Goal: Check status: Check status

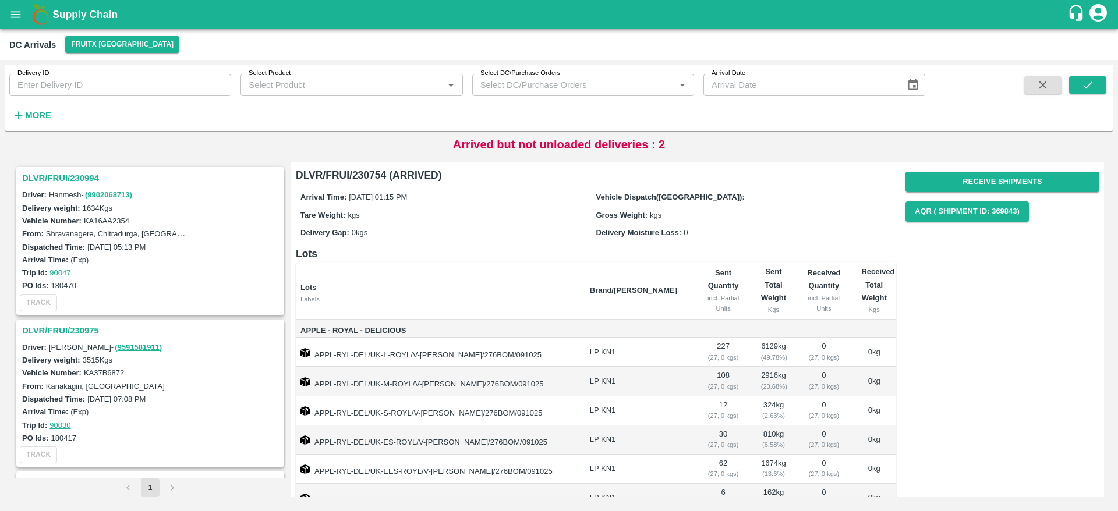
scroll to position [83, 0]
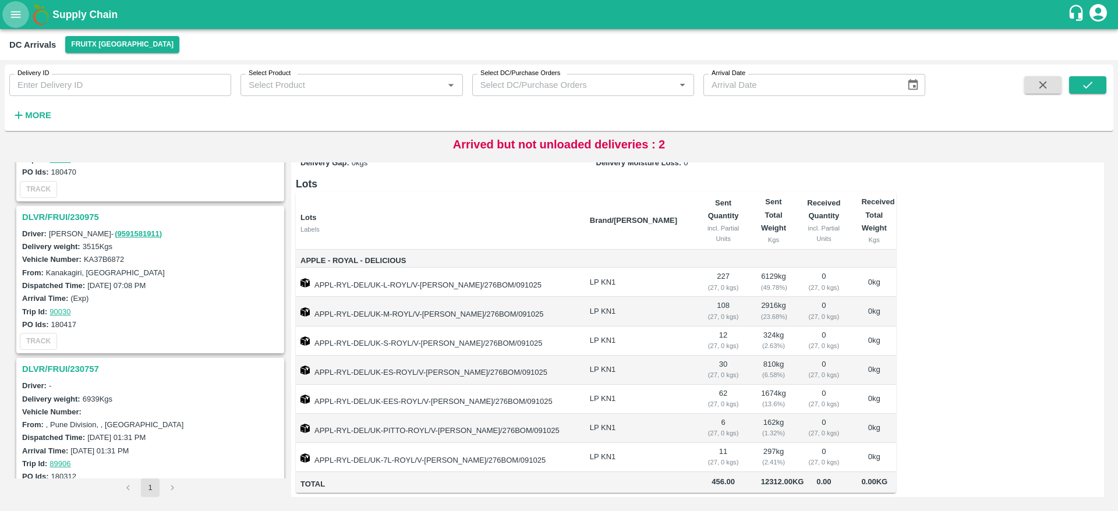
click at [19, 6] on button "open drawer" at bounding box center [15, 14] width 27 height 27
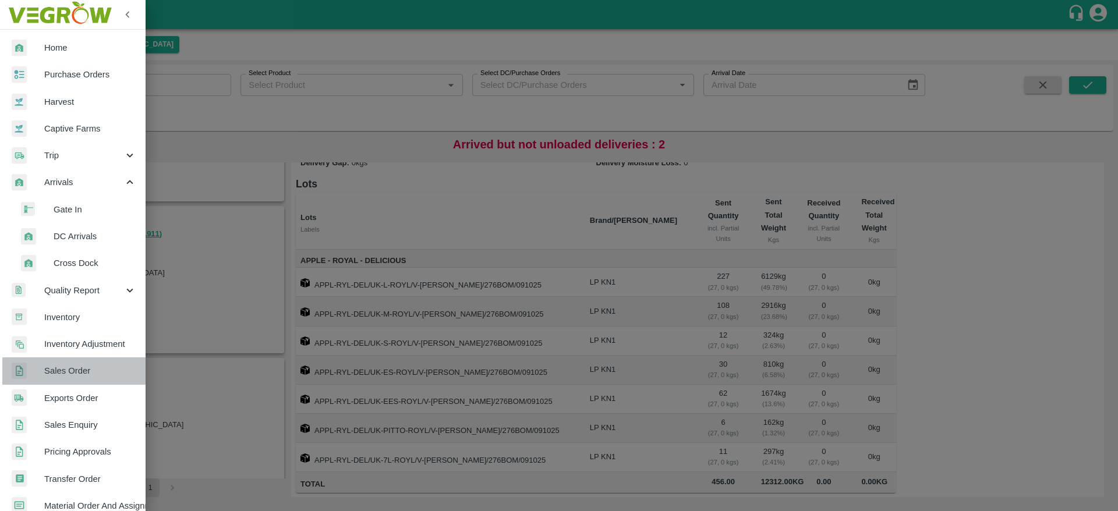
click at [74, 371] on span "Sales Order" at bounding box center [90, 370] width 92 height 13
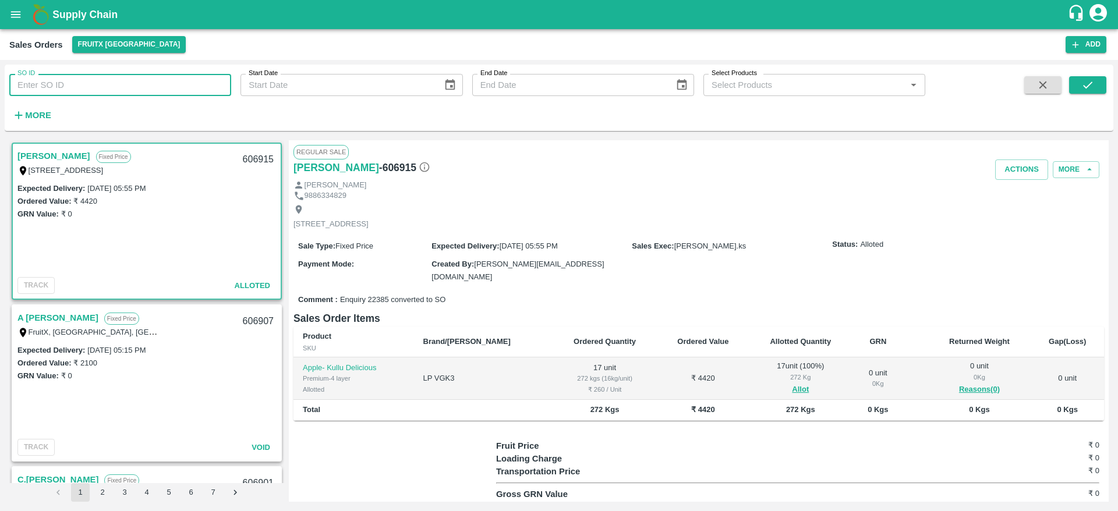
click at [71, 83] on input "SO ID" at bounding box center [120, 85] width 222 height 22
click at [36, 113] on strong "More" at bounding box center [38, 115] width 26 height 9
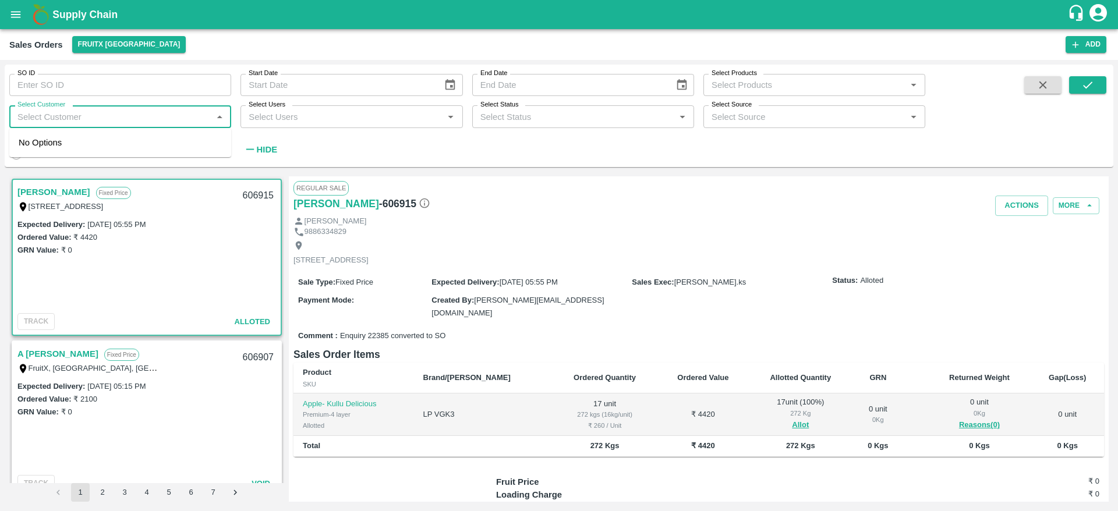
click at [51, 114] on input "Select Customer" at bounding box center [111, 116] width 196 height 15
type input "a"
type input "Azar"
type input "A"
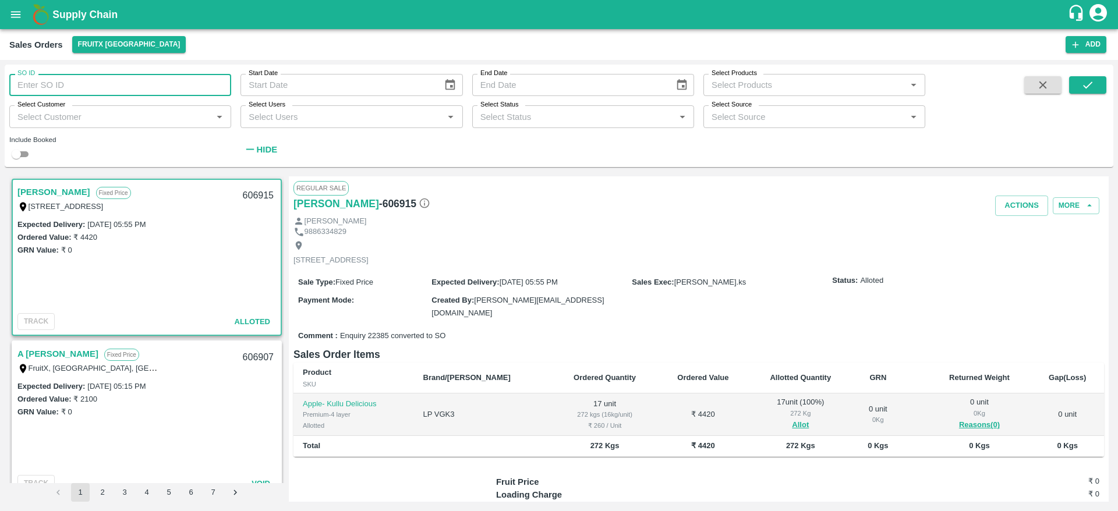
click at [40, 77] on input "SO ID" at bounding box center [120, 85] width 222 height 22
type input "606112"
click at [1090, 73] on div "SO ID 606112 SO ID Start Date Start Date End Date End Date Select Products Sele…" at bounding box center [559, 115] width 1108 height 93
click at [1083, 80] on icon "submit" at bounding box center [1087, 85] width 13 height 13
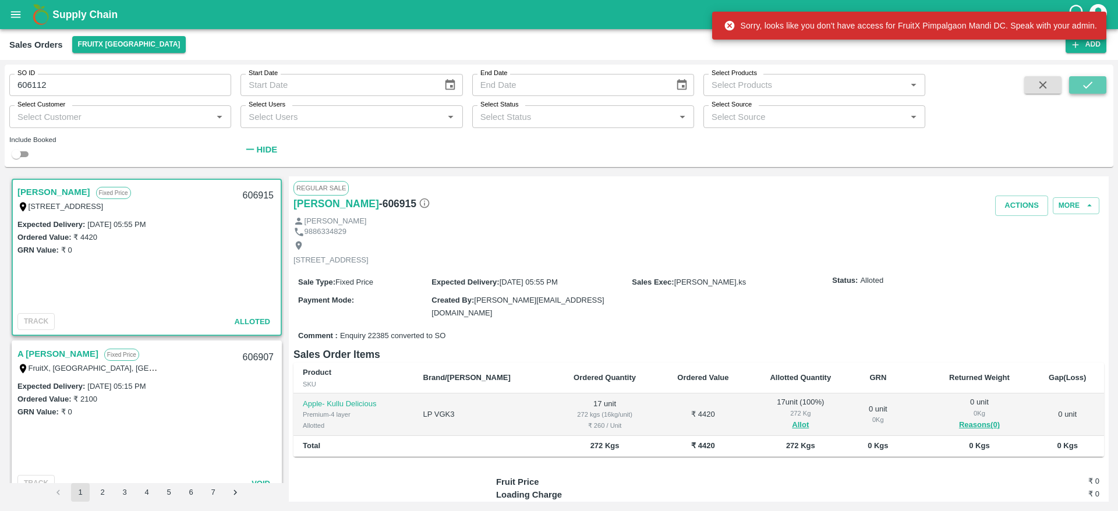
click at [1085, 80] on icon "submit" at bounding box center [1087, 85] width 13 height 13
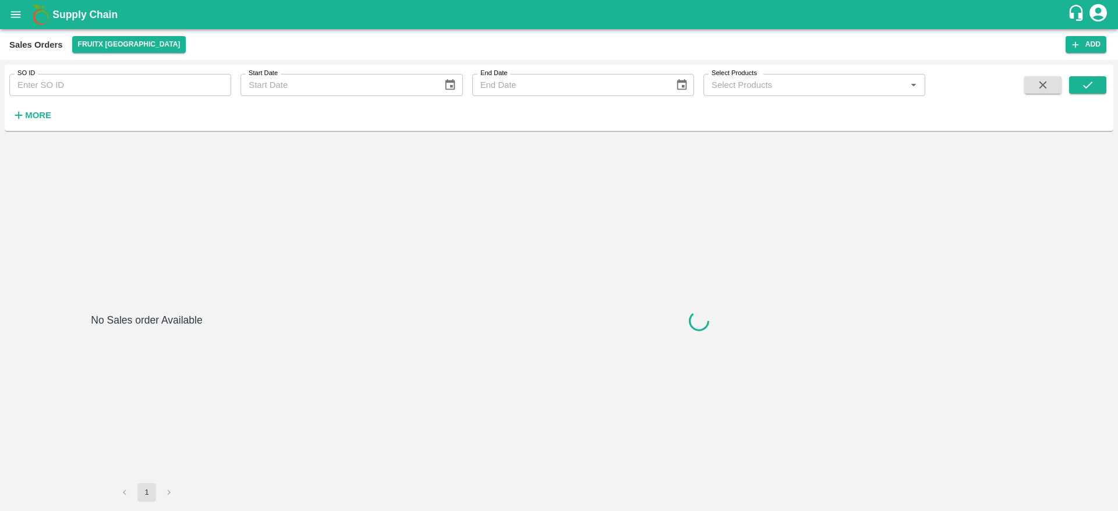
type input "606112"
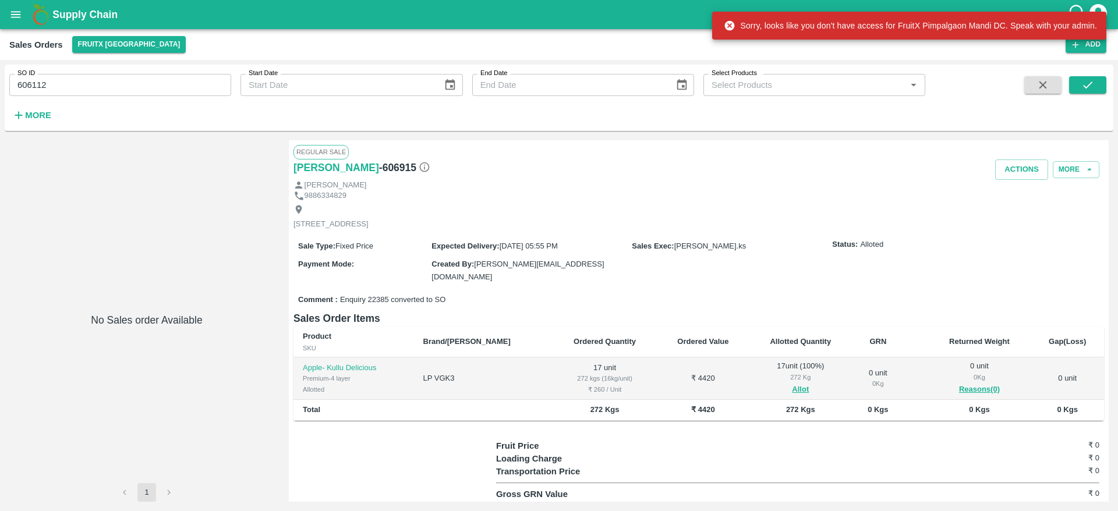
click at [76, 15] on b "Supply Chain" at bounding box center [84, 15] width 65 height 12
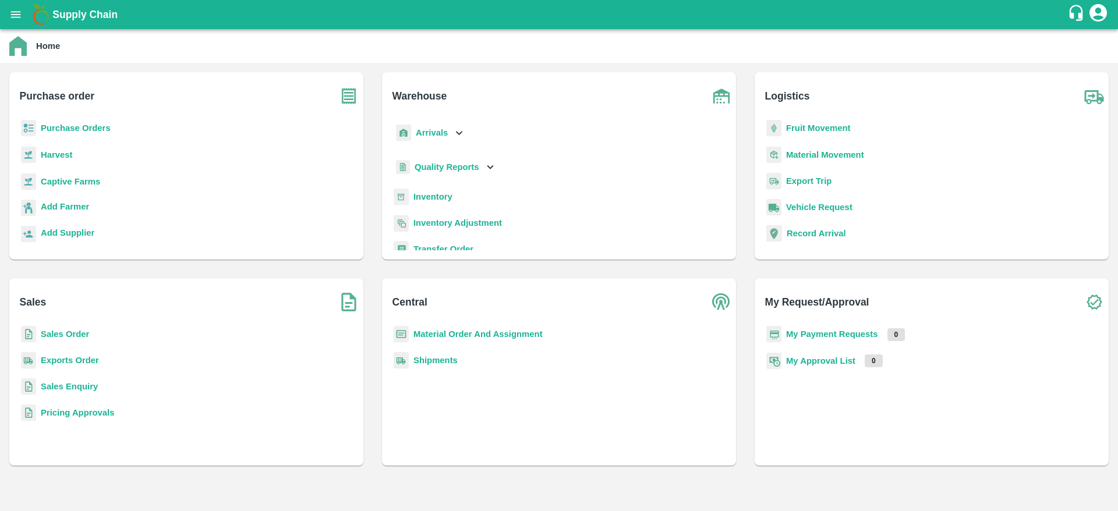
click at [63, 329] on b "Sales Order" at bounding box center [65, 333] width 48 height 9
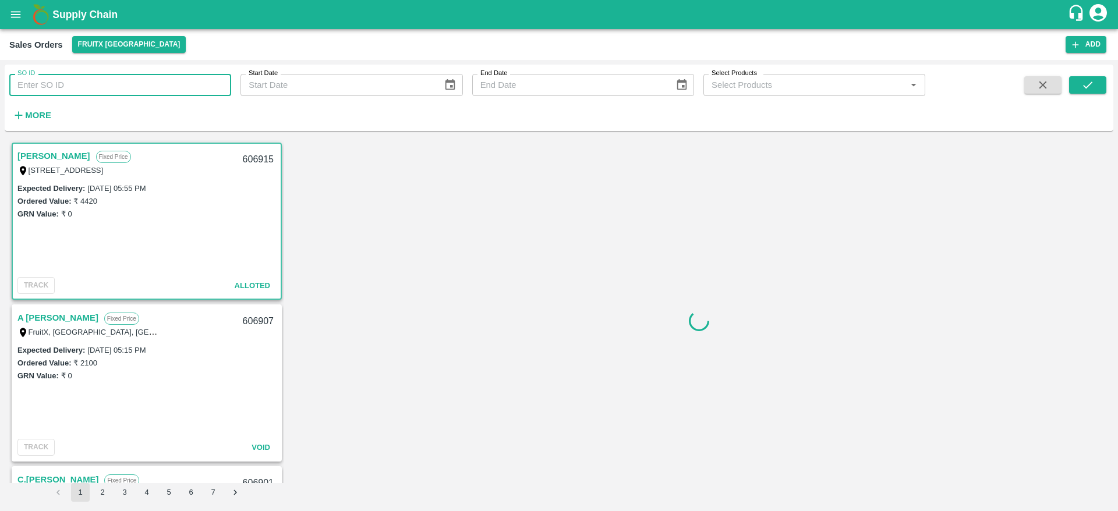
click at [66, 83] on input "SO ID" at bounding box center [120, 85] width 222 height 22
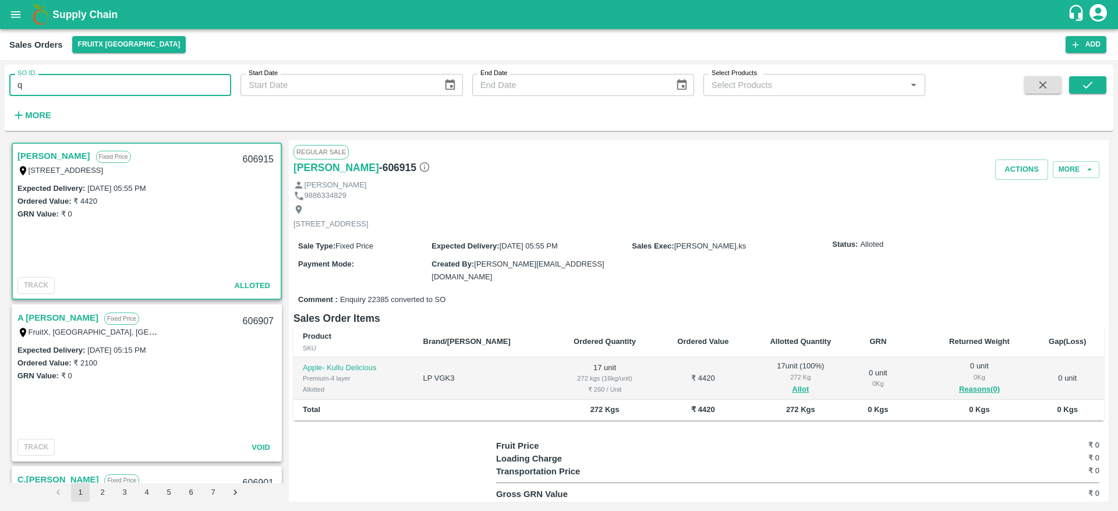
type input "q"
type input "606122"
click at [1087, 87] on icon "submit" at bounding box center [1087, 84] width 9 height 7
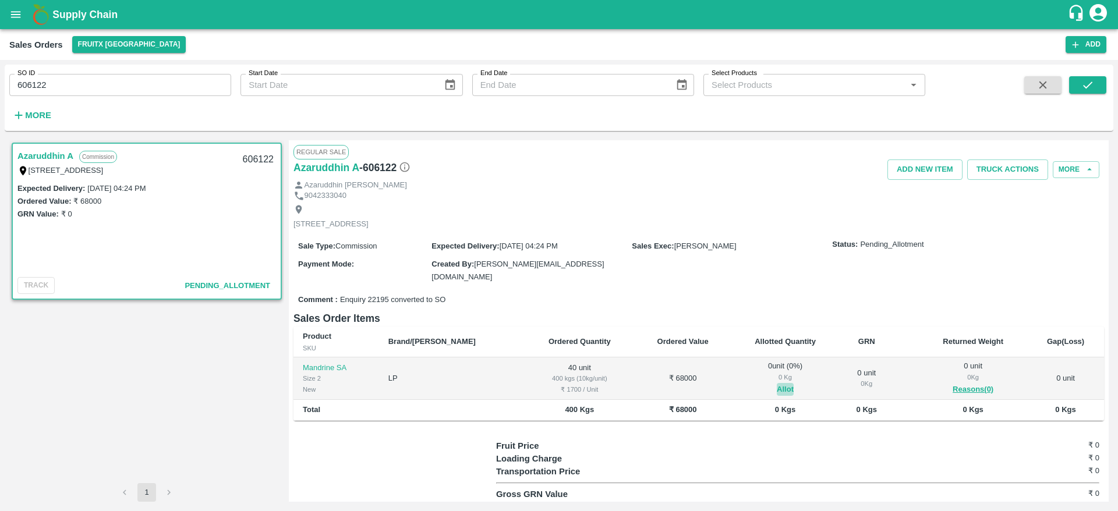
click at [776, 383] on button "Allot" at bounding box center [784, 389] width 17 height 13
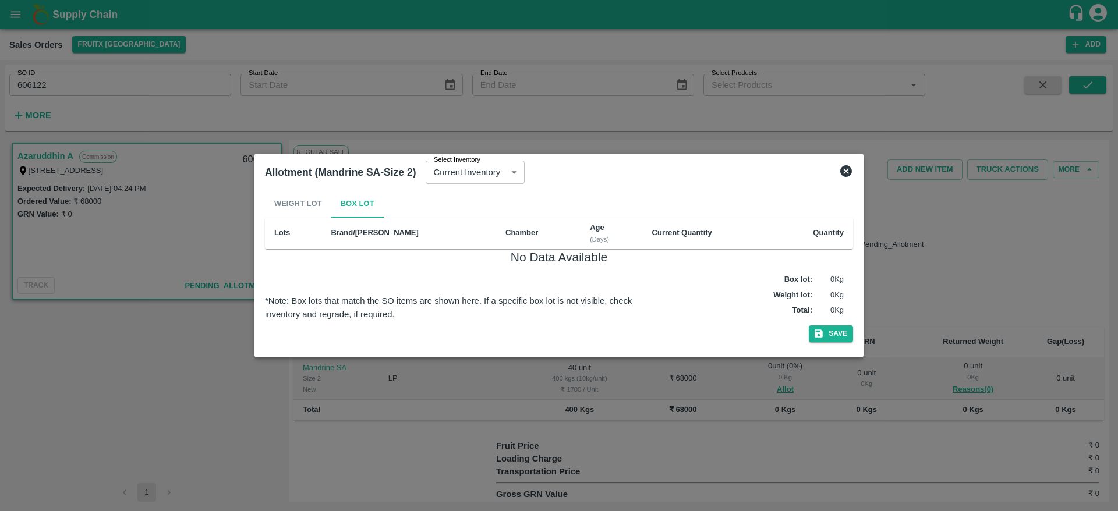
click at [846, 171] on icon at bounding box center [846, 171] width 14 height 14
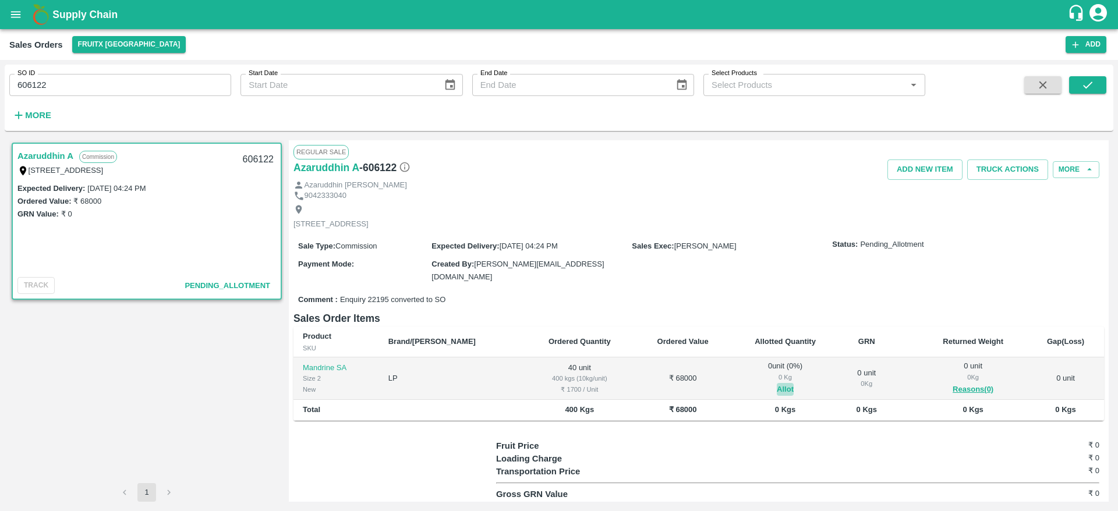
click at [776, 383] on button "Allot" at bounding box center [784, 389] width 17 height 13
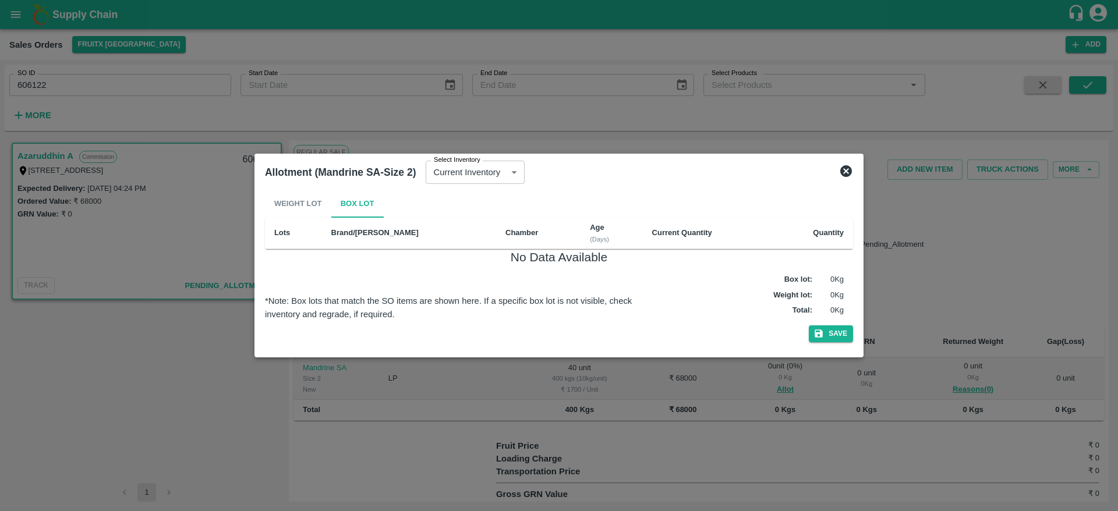
click at [846, 168] on icon at bounding box center [846, 171] width 12 height 12
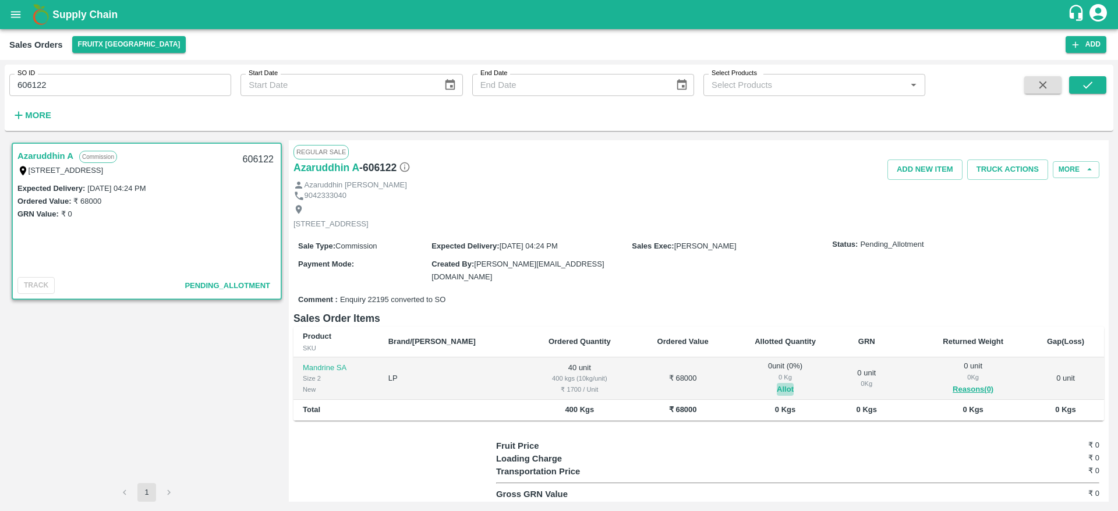
click at [776, 383] on button "Allot" at bounding box center [784, 389] width 17 height 13
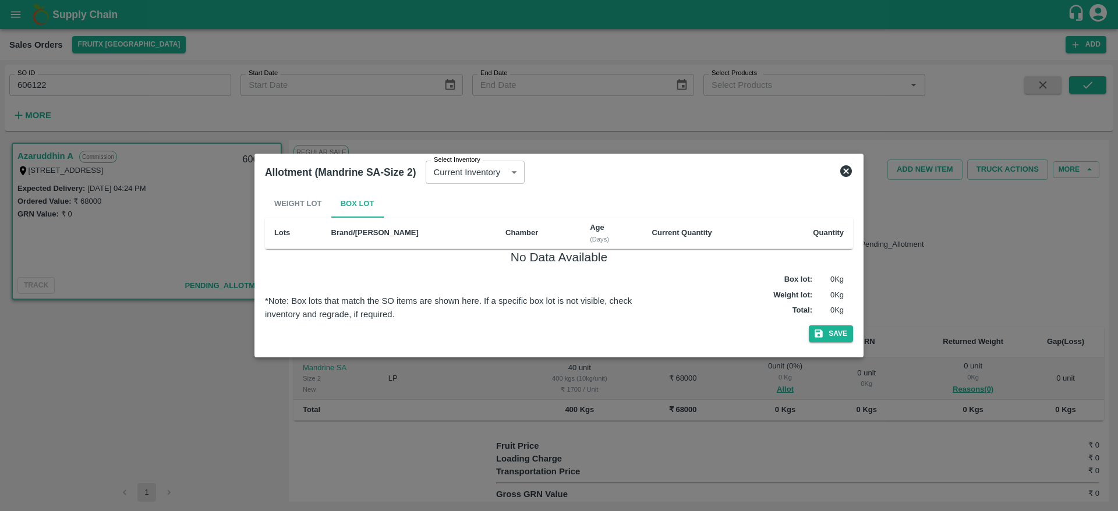
click at [843, 170] on icon at bounding box center [846, 171] width 12 height 12
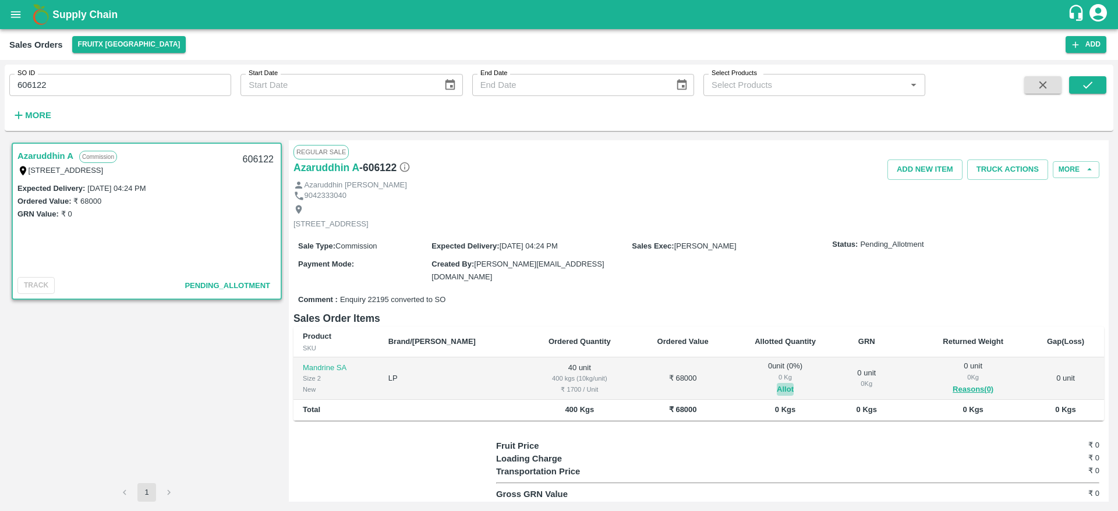
click at [776, 383] on button "Allot" at bounding box center [784, 389] width 17 height 13
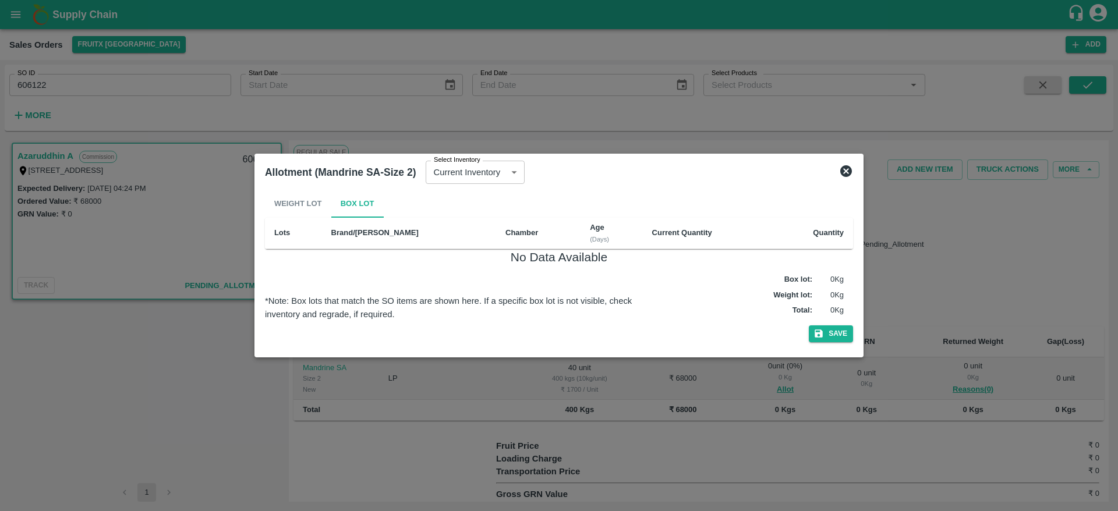
click at [840, 171] on icon at bounding box center [846, 171] width 14 height 14
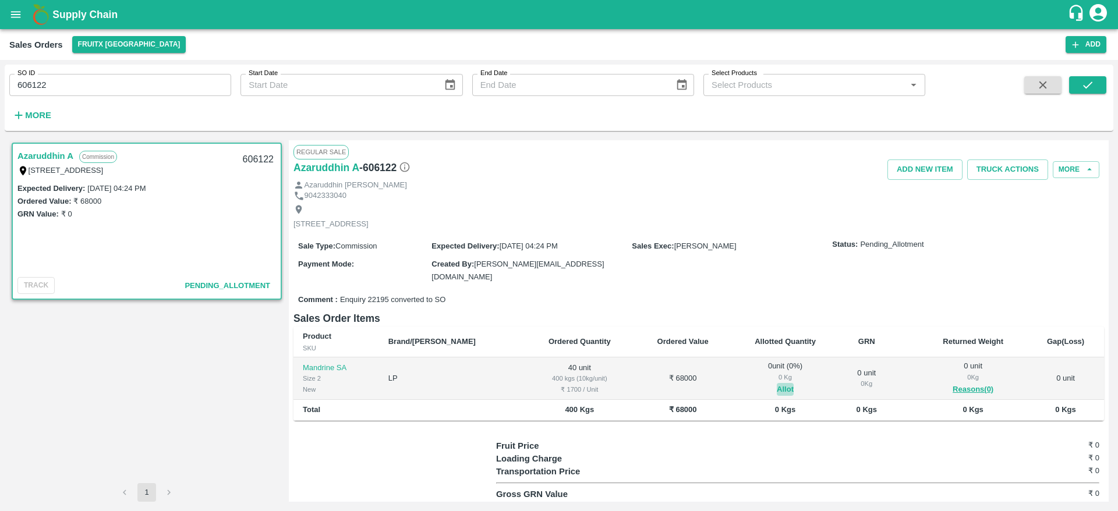
click at [776, 383] on button "Allot" at bounding box center [784, 389] width 17 height 13
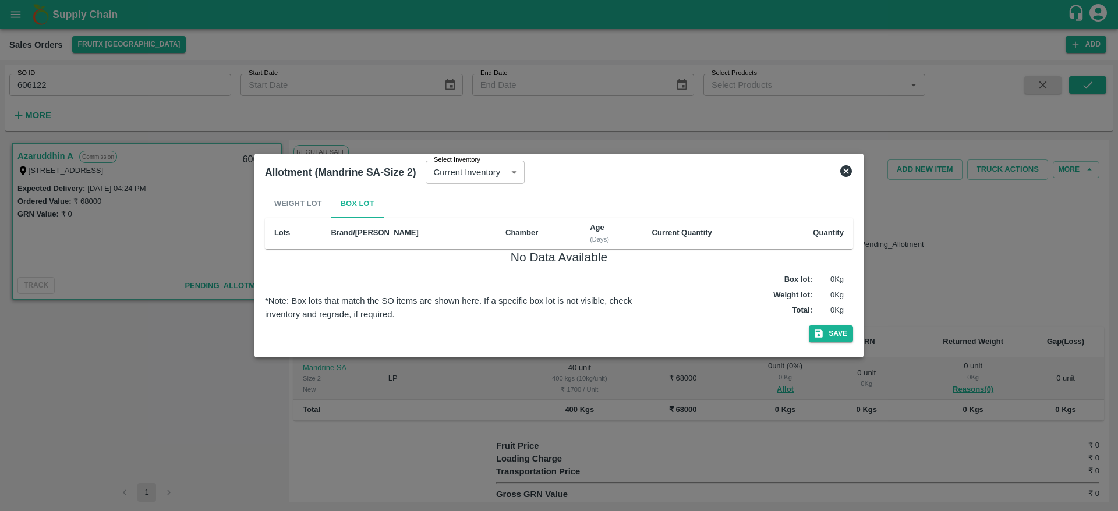
click at [845, 173] on icon at bounding box center [846, 171] width 12 height 12
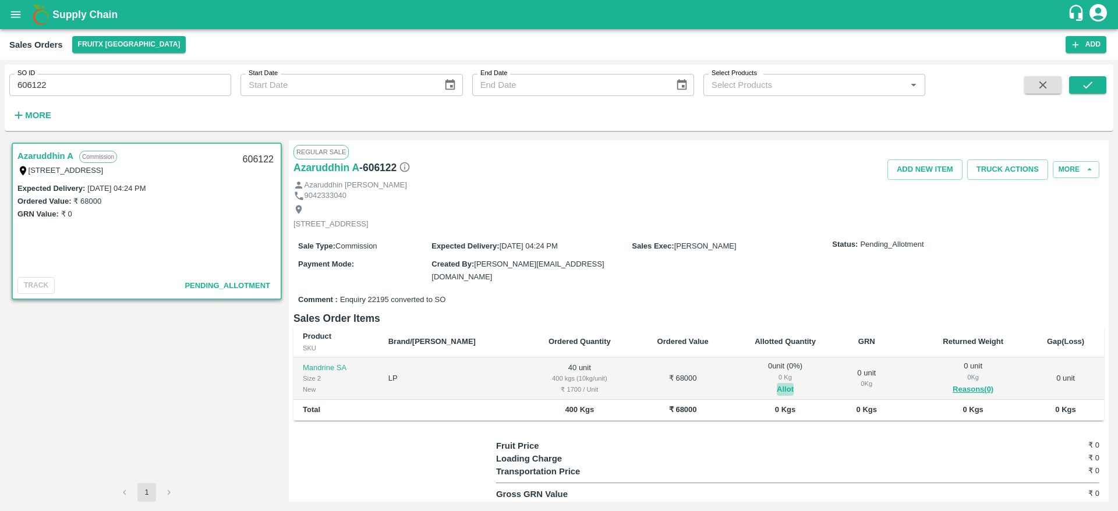
click at [776, 383] on button "Allot" at bounding box center [784, 389] width 17 height 13
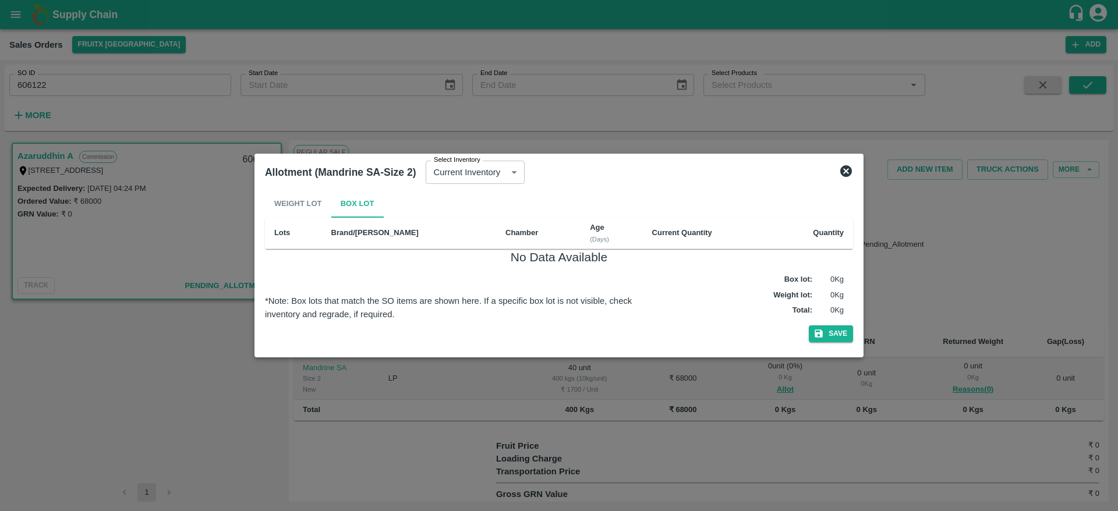
click at [843, 230] on b "Quantity" at bounding box center [828, 232] width 31 height 9
click at [849, 172] on icon at bounding box center [846, 171] width 12 height 12
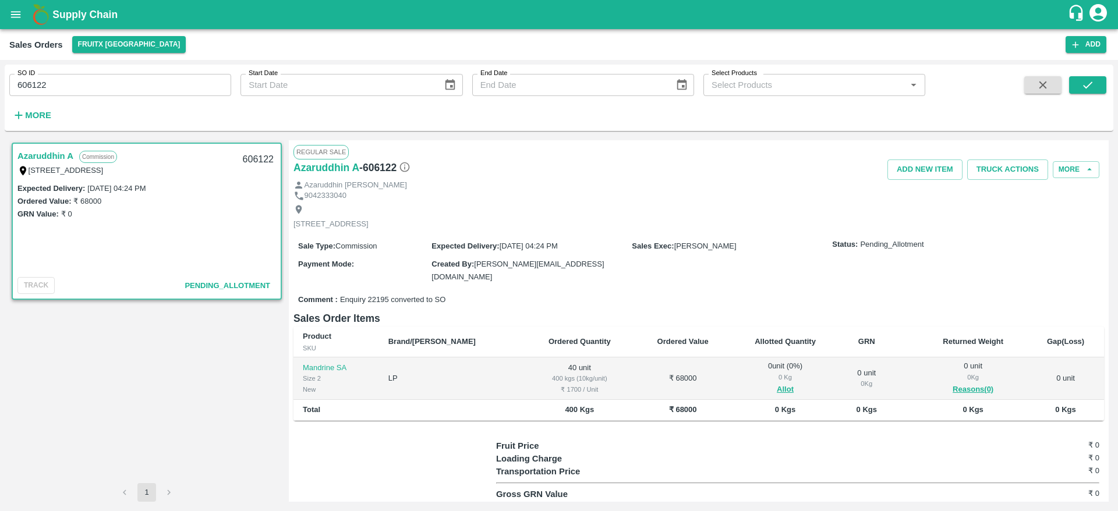
click at [59, 23] on div "Supply Chain" at bounding box center [559, 14] width 1118 height 29
click at [79, 9] on b "Supply Chain" at bounding box center [84, 15] width 65 height 12
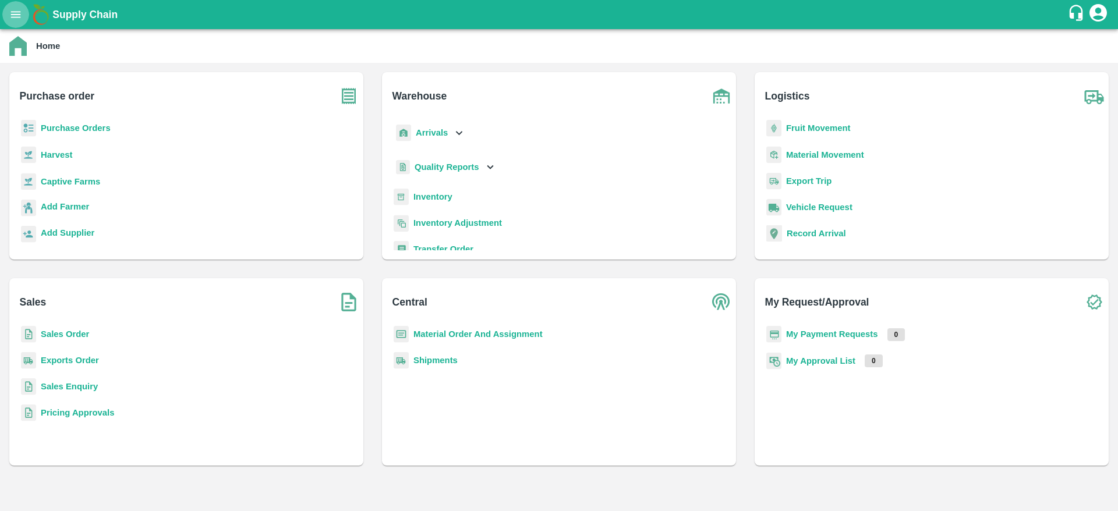
click at [15, 15] on icon "open drawer" at bounding box center [16, 14] width 10 height 6
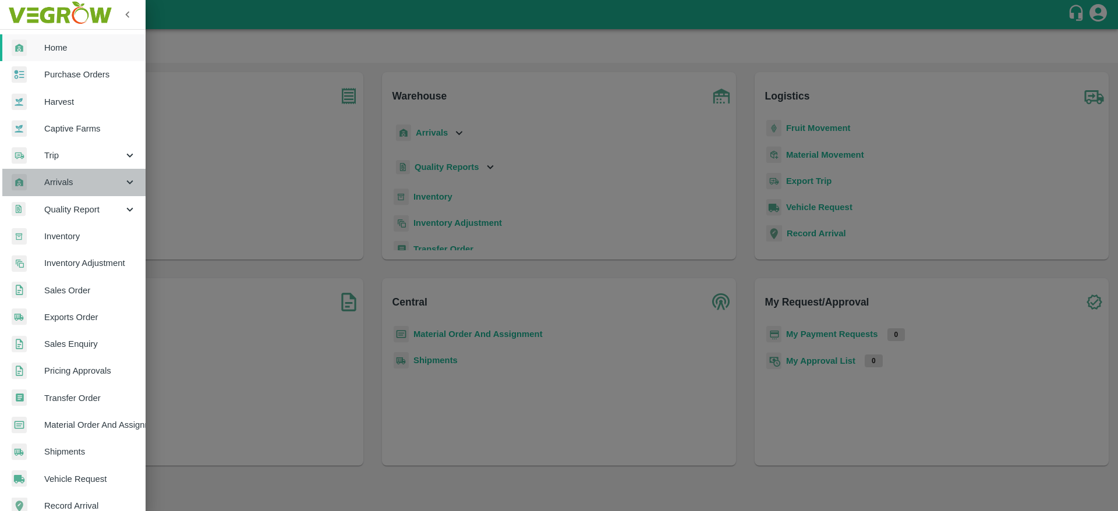
click at [88, 176] on span "Arrivals" at bounding box center [83, 182] width 79 height 13
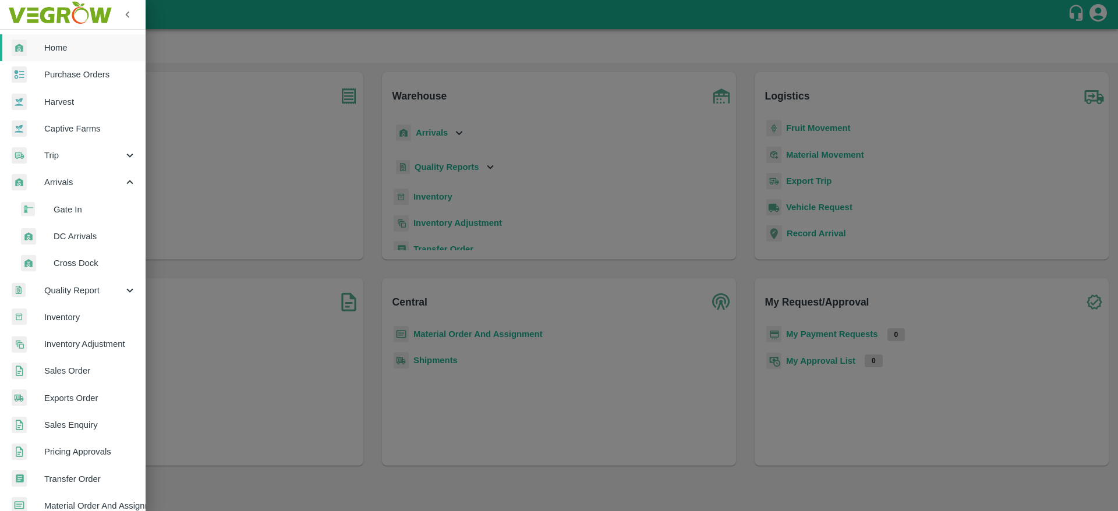
click at [73, 237] on span "DC Arrivals" at bounding box center [95, 236] width 83 height 13
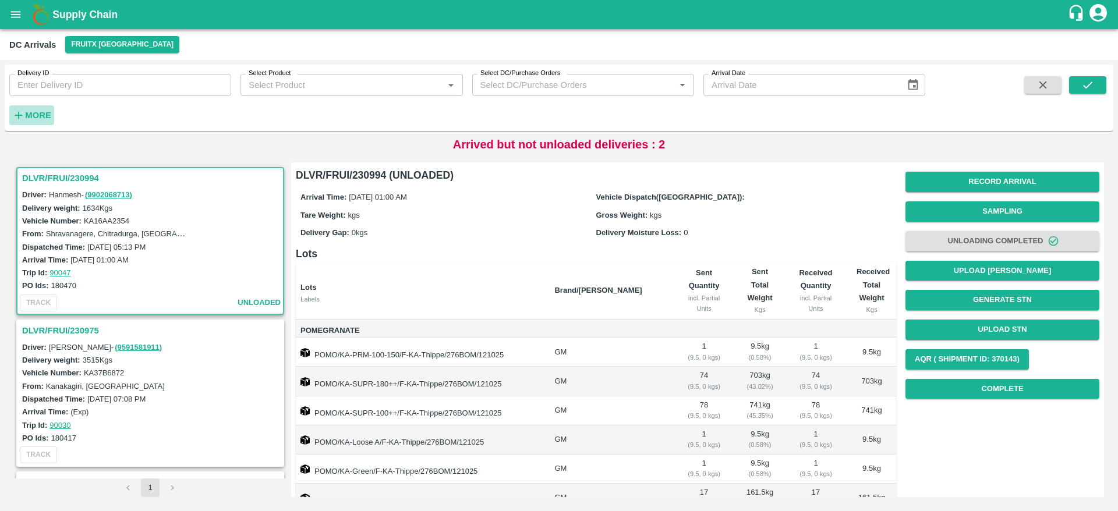
click at [19, 115] on icon "button" at bounding box center [19, 116] width 8 height 8
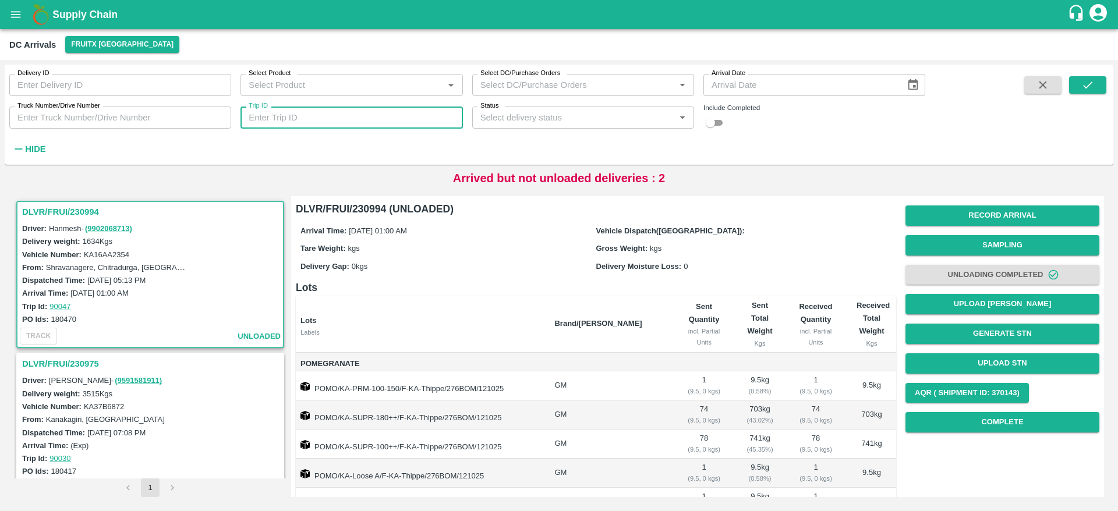
click at [344, 120] on input "Trip ID" at bounding box center [351, 118] width 222 height 22
paste input "87902"
type input "87902"
click at [1094, 88] on icon "submit" at bounding box center [1087, 85] width 13 height 13
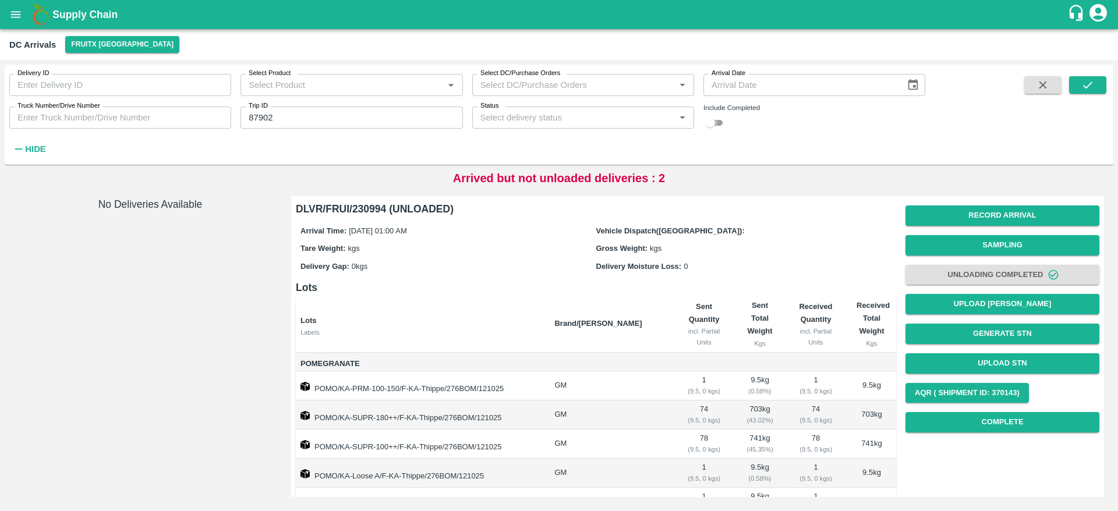
click at [724, 119] on input "checkbox" at bounding box center [710, 123] width 42 height 14
checkbox input "true"
click at [1086, 83] on icon "submit" at bounding box center [1087, 85] width 13 height 13
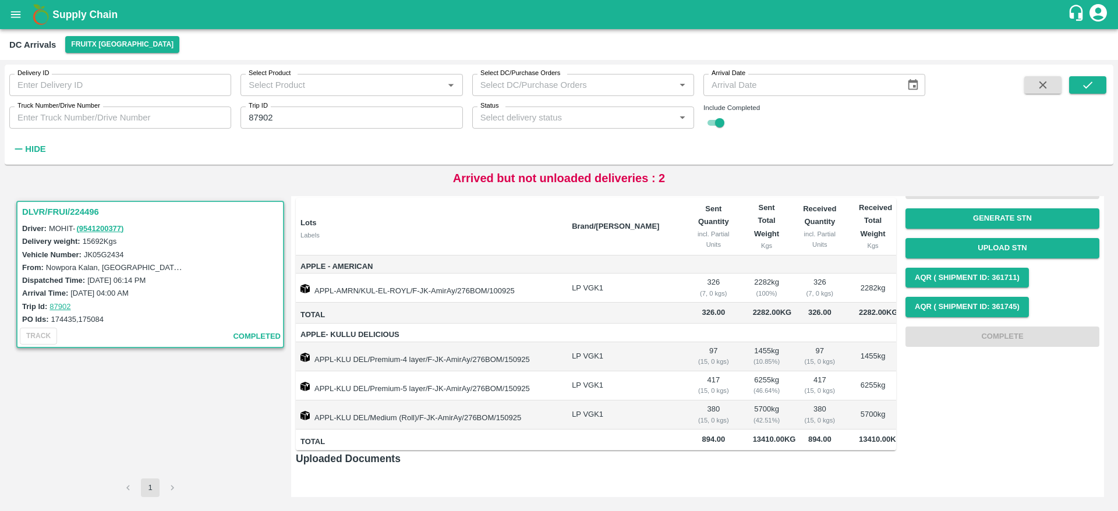
scroll to position [114, 0]
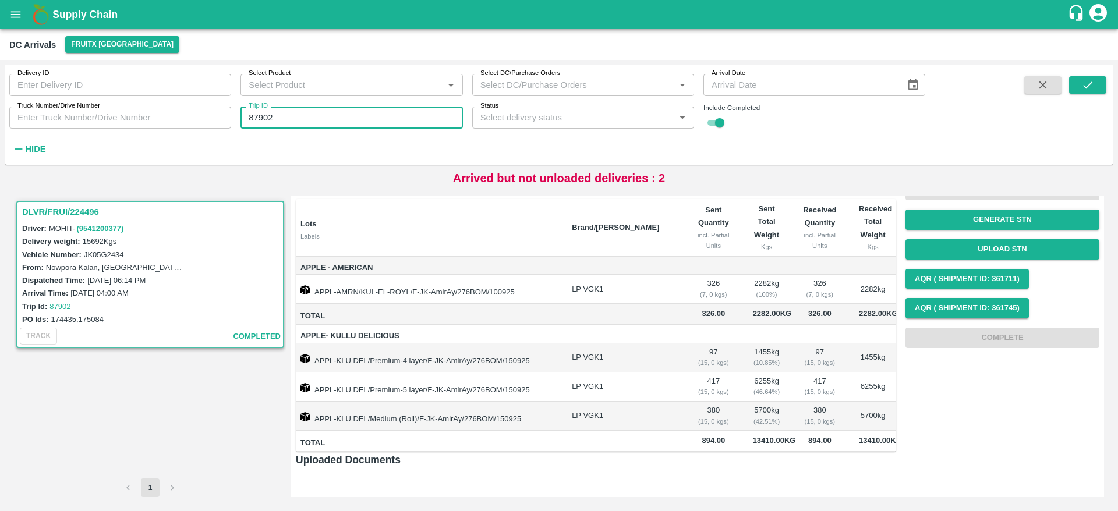
click at [261, 116] on input "87902" at bounding box center [351, 118] width 222 height 22
type input "87902"
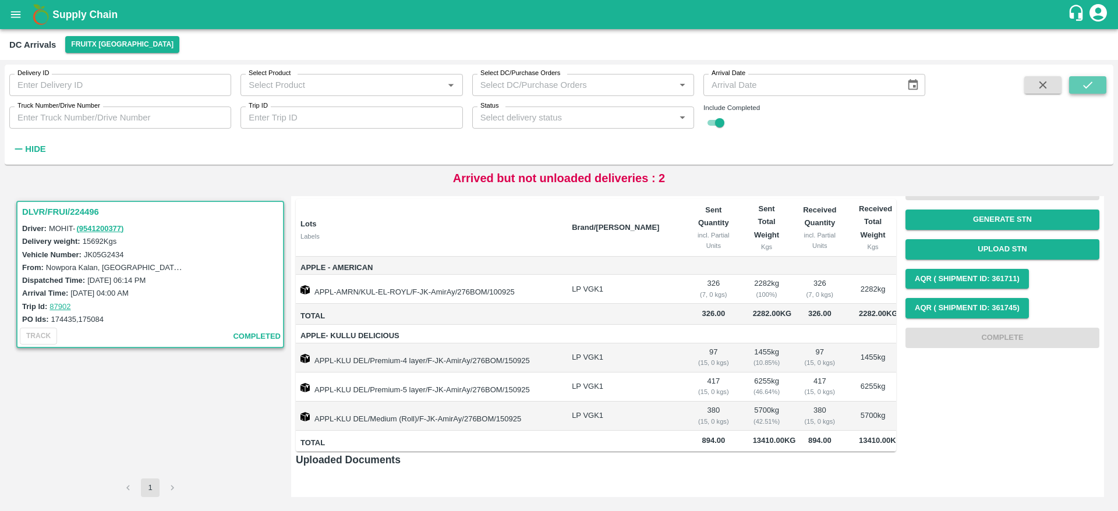
click at [1100, 81] on button "submit" at bounding box center [1087, 84] width 37 height 17
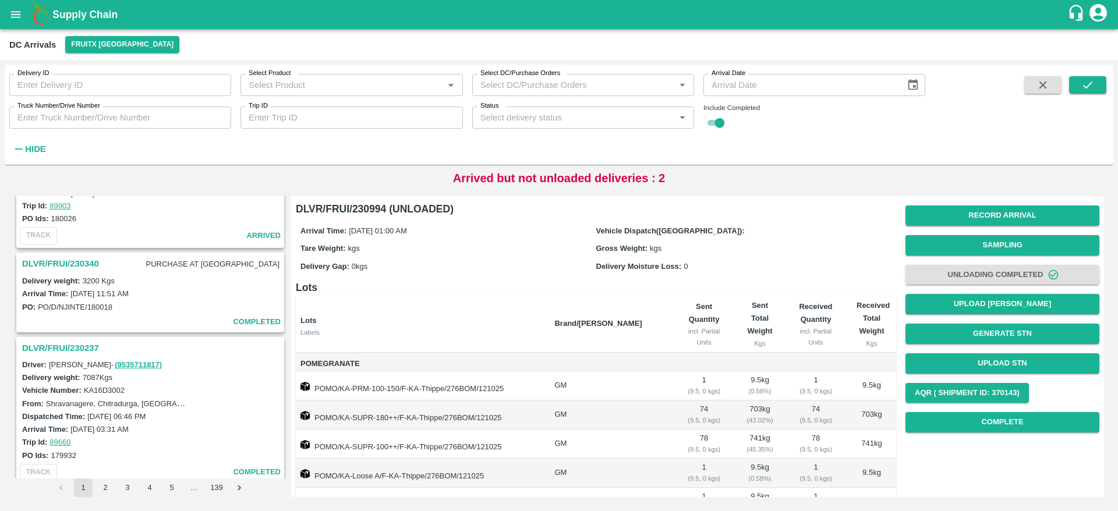
scroll to position [559, 0]
click at [67, 264] on h3 "DLVR/FRUI/230340" at bounding box center [60, 261] width 77 height 15
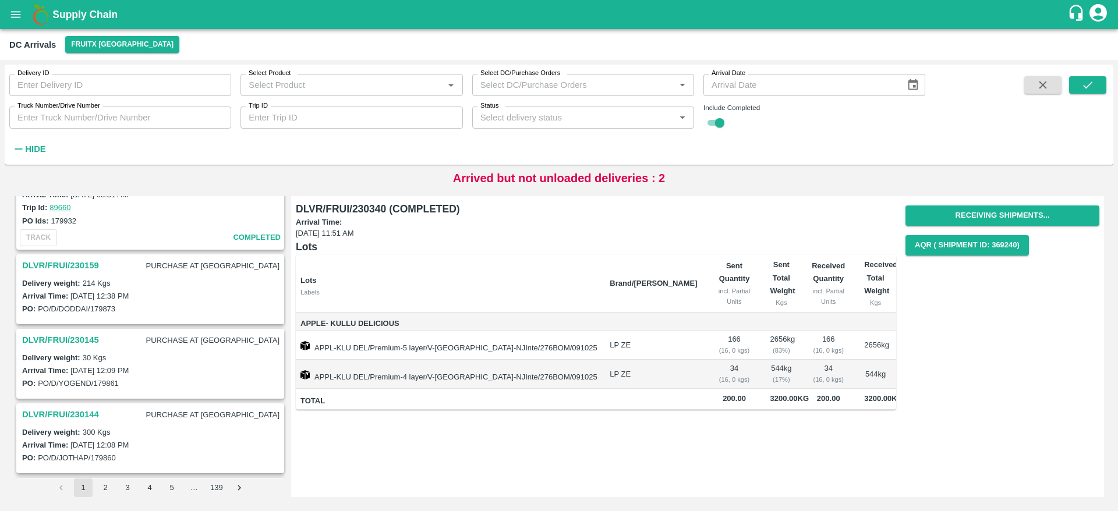
scroll to position [784, 0]
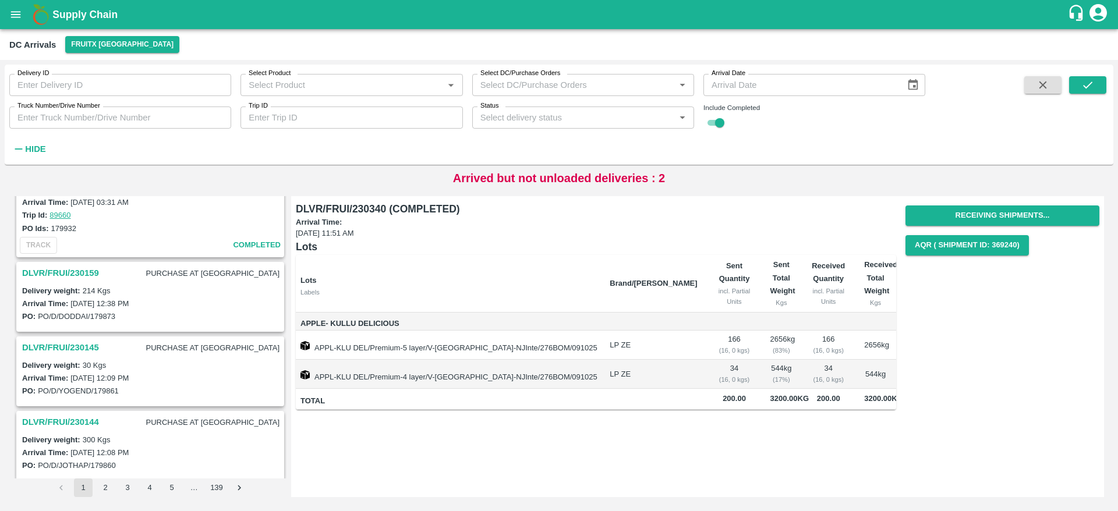
click at [44, 267] on h3 "DLVR/FRUI/230159" at bounding box center [60, 272] width 77 height 15
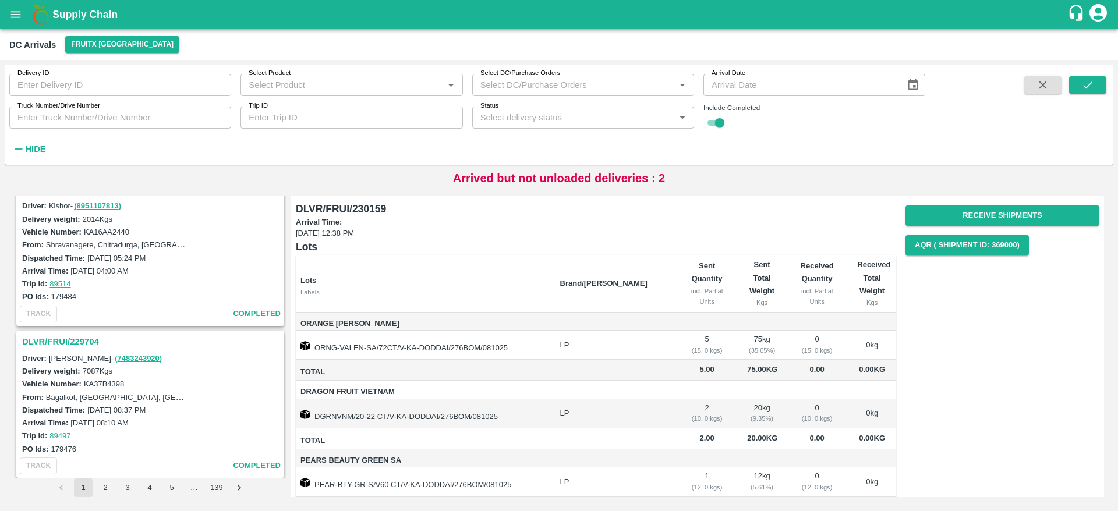
scroll to position [1622, 0]
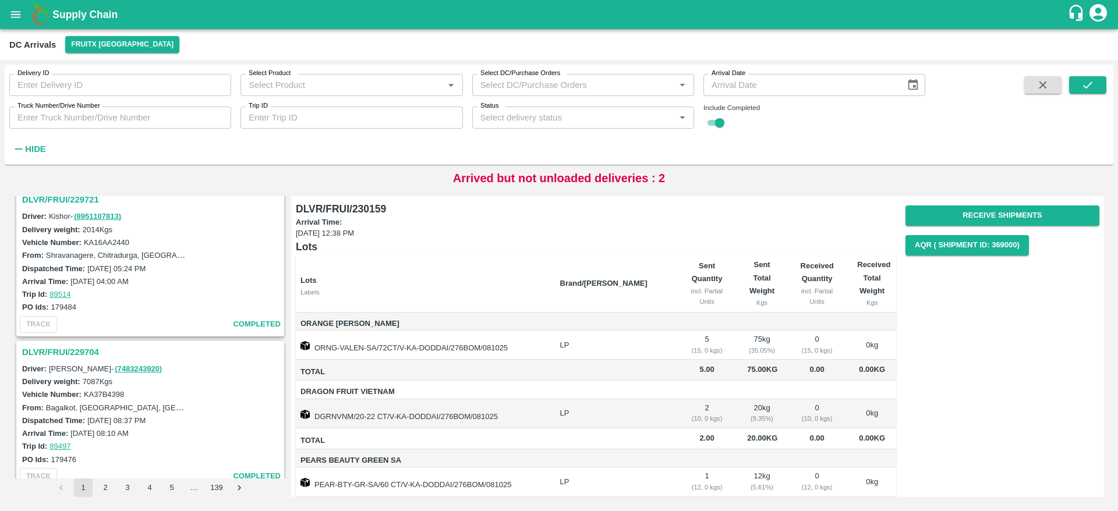
click at [48, 345] on h3 "DLVR/FRUI/229704" at bounding box center [152, 352] width 260 height 15
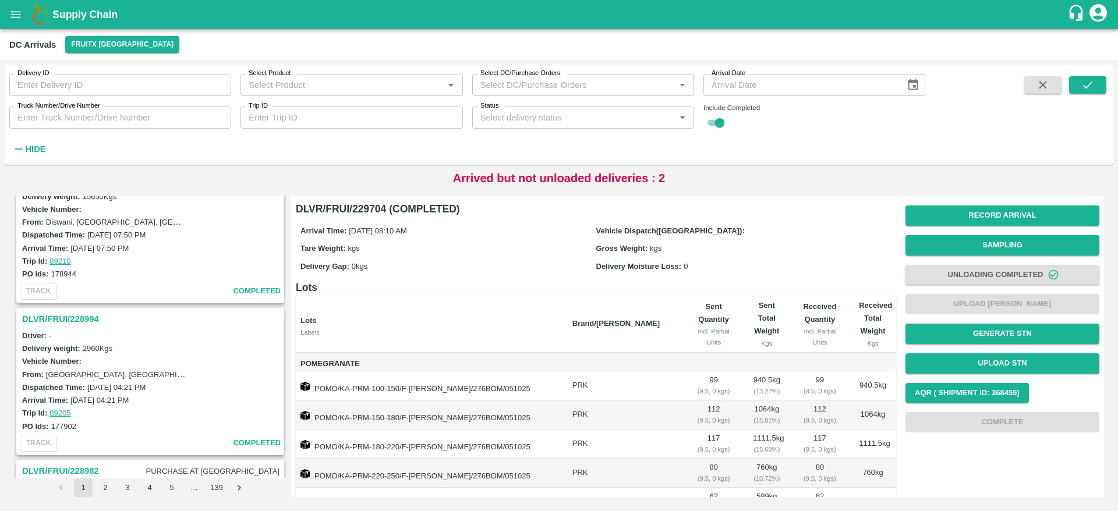
scroll to position [2416, 0]
click at [51, 315] on h3 "DLVR/FRUI/228994" at bounding box center [152, 318] width 260 height 15
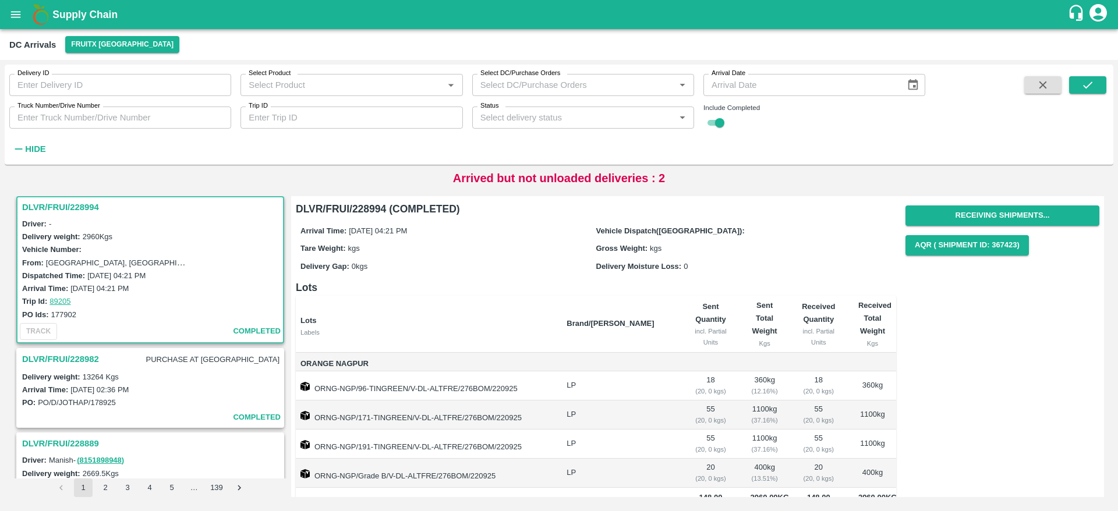
scroll to position [30, 0]
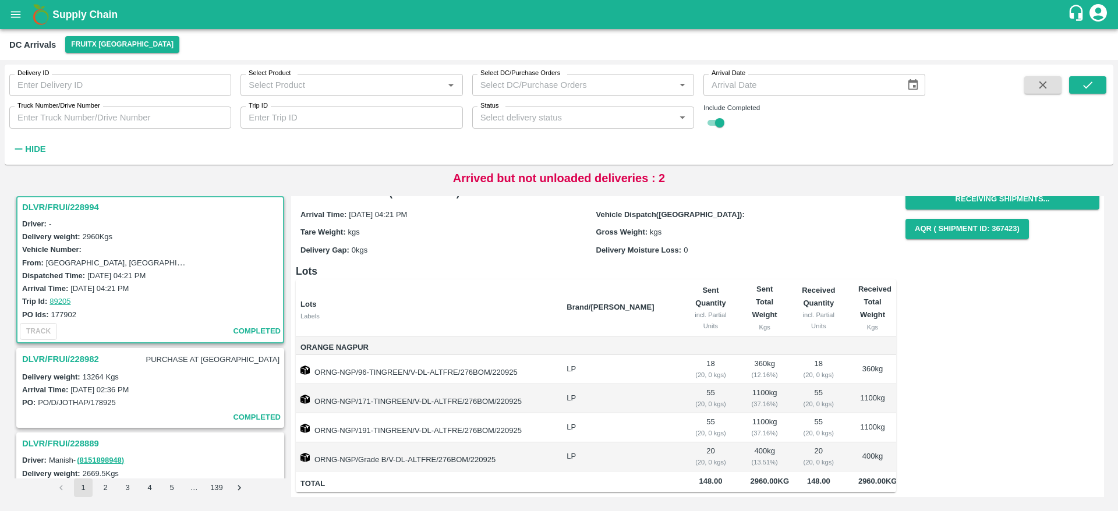
click at [36, 360] on h3 "DLVR/FRUI/228982" at bounding box center [60, 359] width 77 height 15
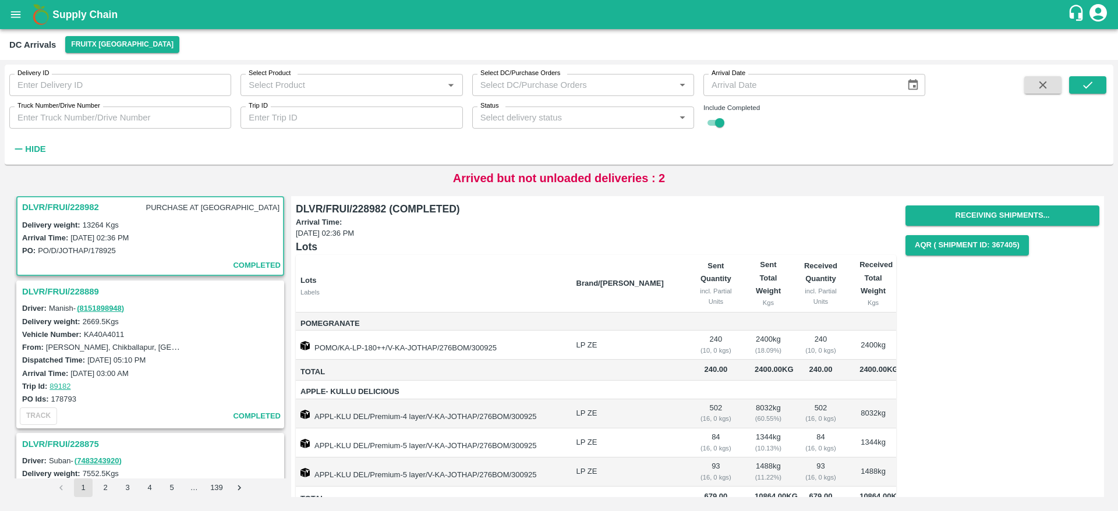
scroll to position [41, 0]
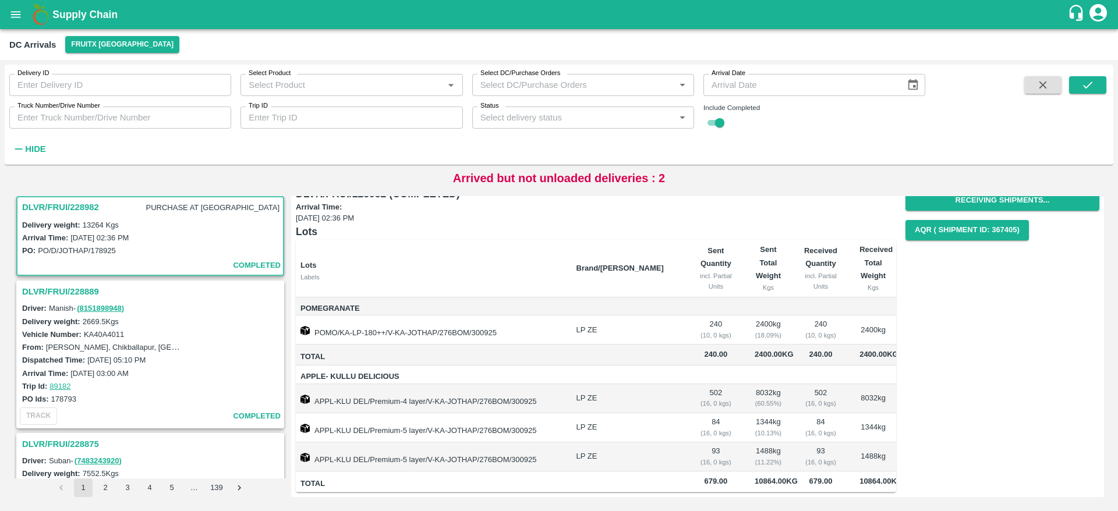
click at [62, 288] on h3 "DLVR/FRUI/228889" at bounding box center [152, 291] width 260 height 15
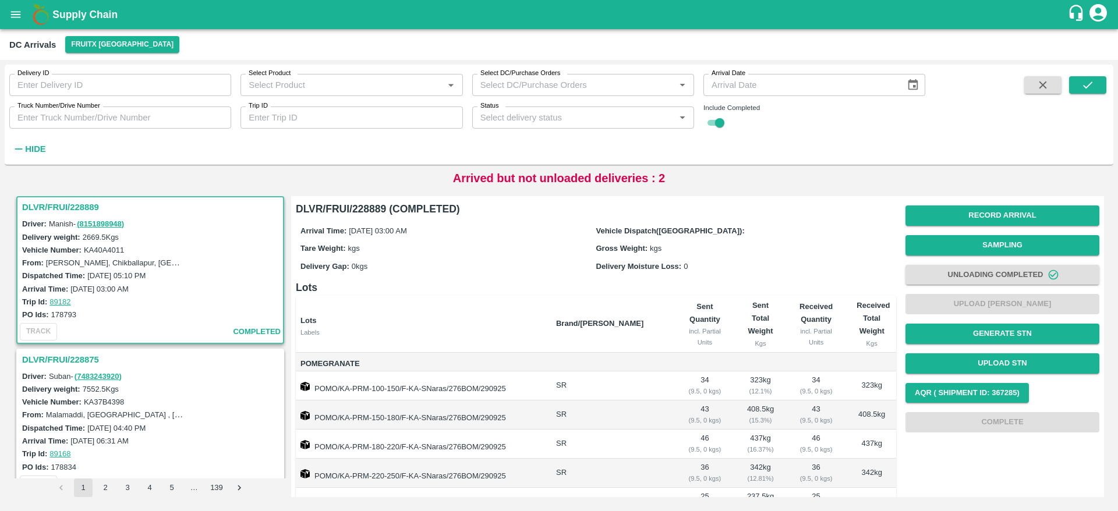
scroll to position [217, 0]
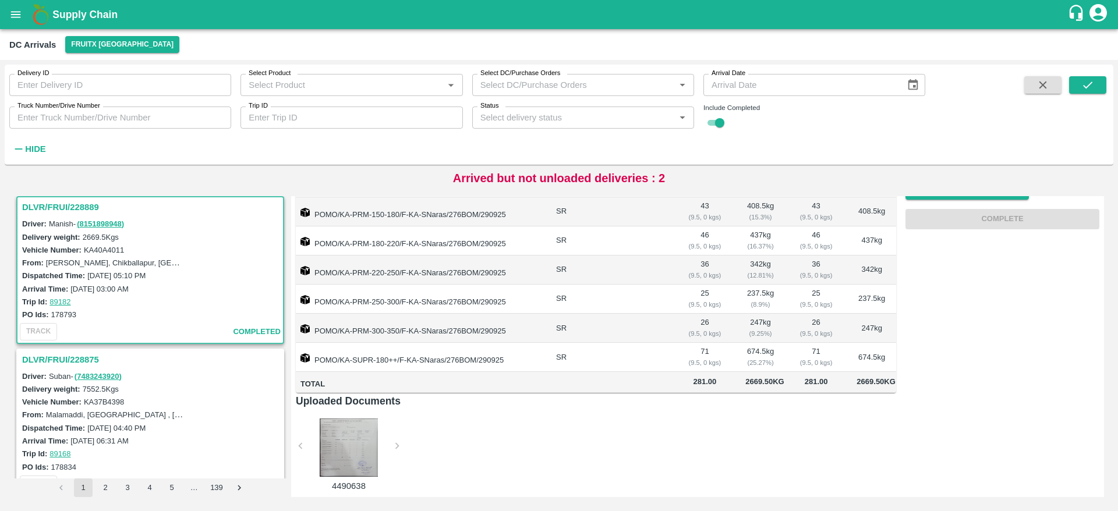
click at [73, 366] on h3 "DLVR/FRUI/228875" at bounding box center [152, 359] width 260 height 15
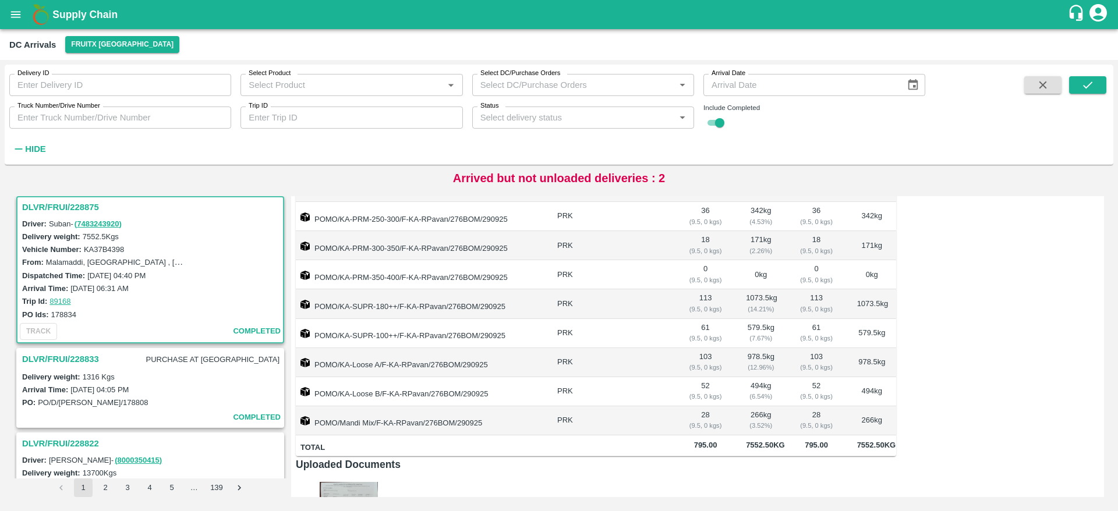
scroll to position [303, 0]
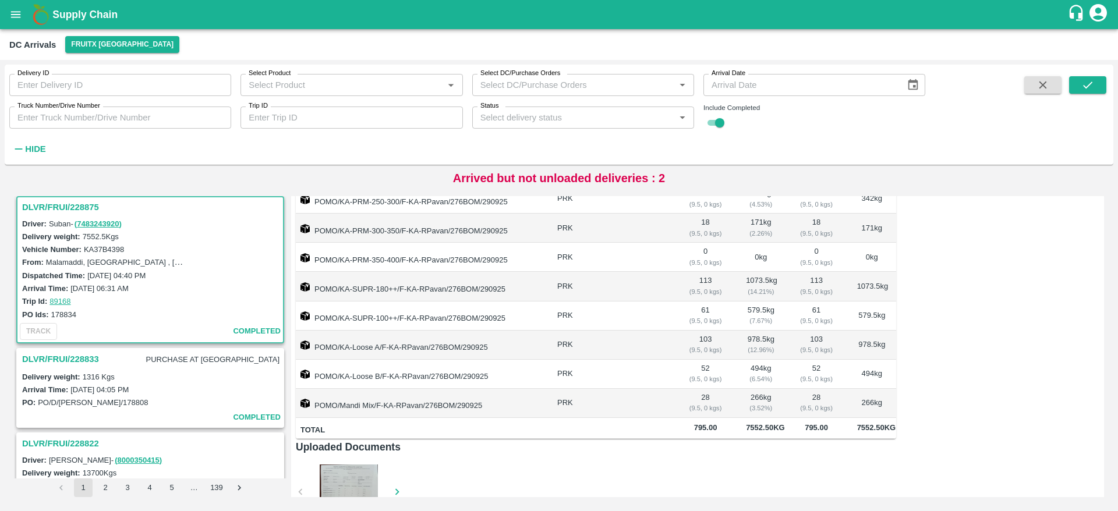
click at [70, 363] on h3 "DLVR/FRUI/228833" at bounding box center [60, 359] width 77 height 15
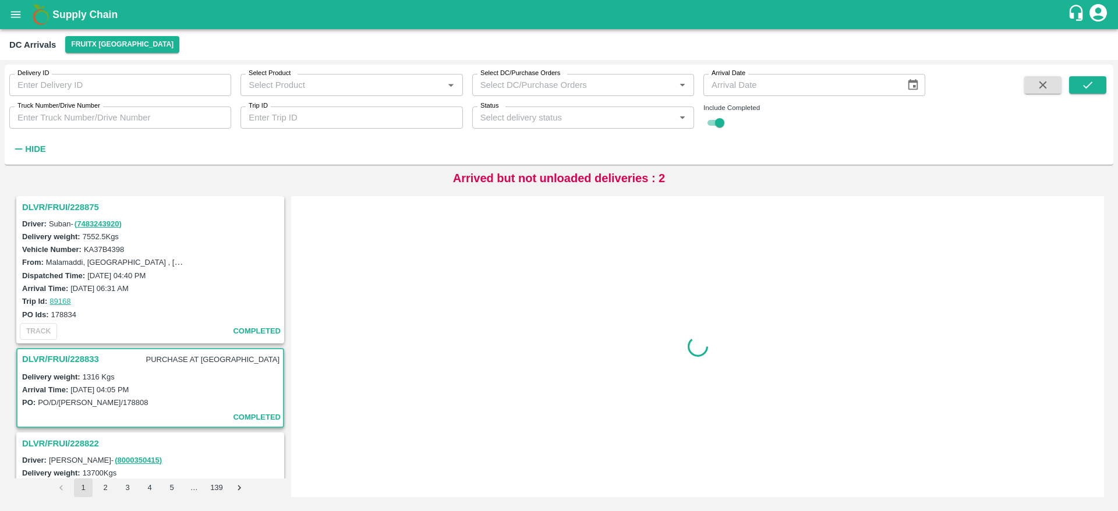
scroll to position [3022, 0]
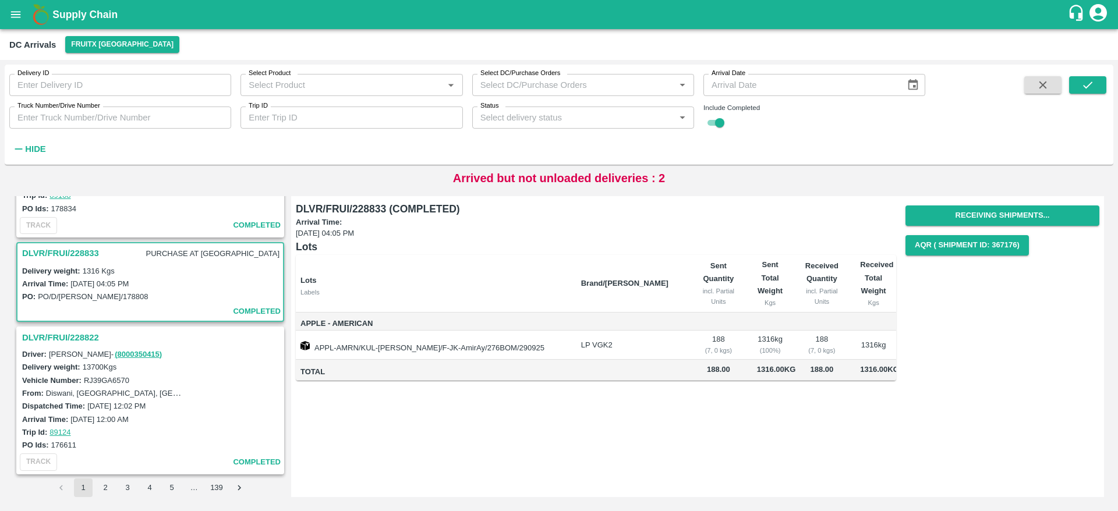
click at [55, 339] on h3 "DLVR/FRUI/228822" at bounding box center [152, 337] width 260 height 15
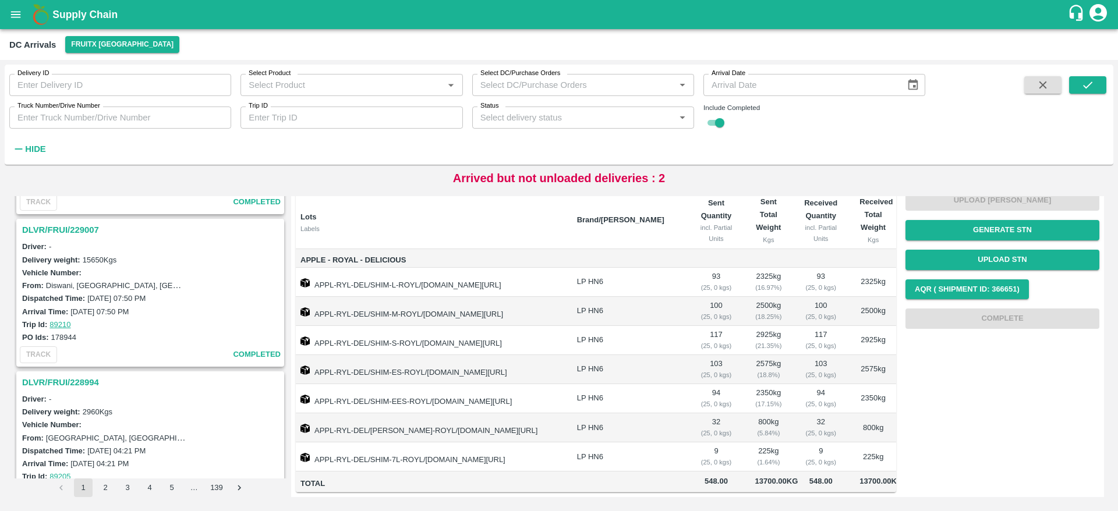
scroll to position [2352, 0]
click at [72, 385] on h3 "DLVR/FRUI/228994" at bounding box center [152, 382] width 260 height 15
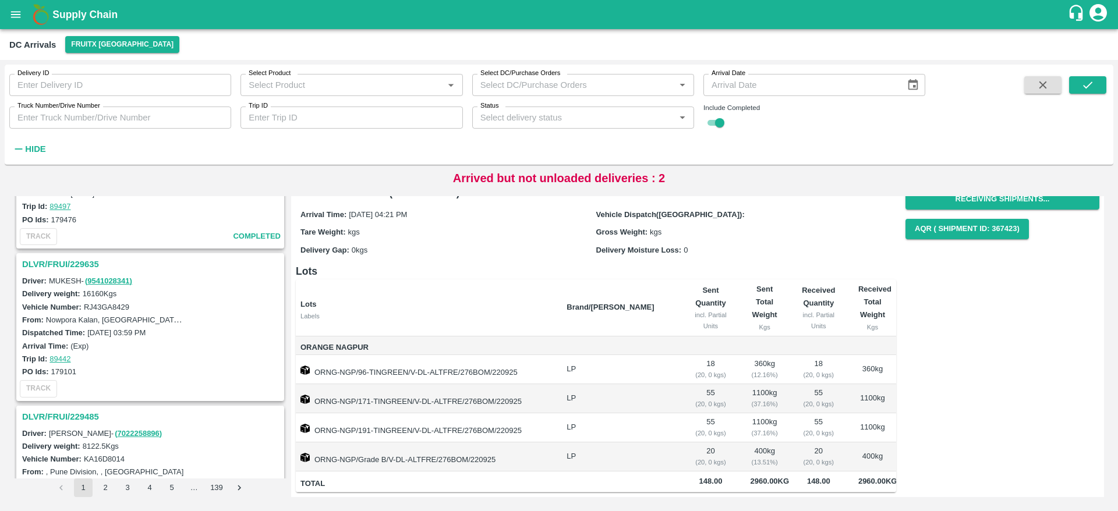
scroll to position [1851, 0]
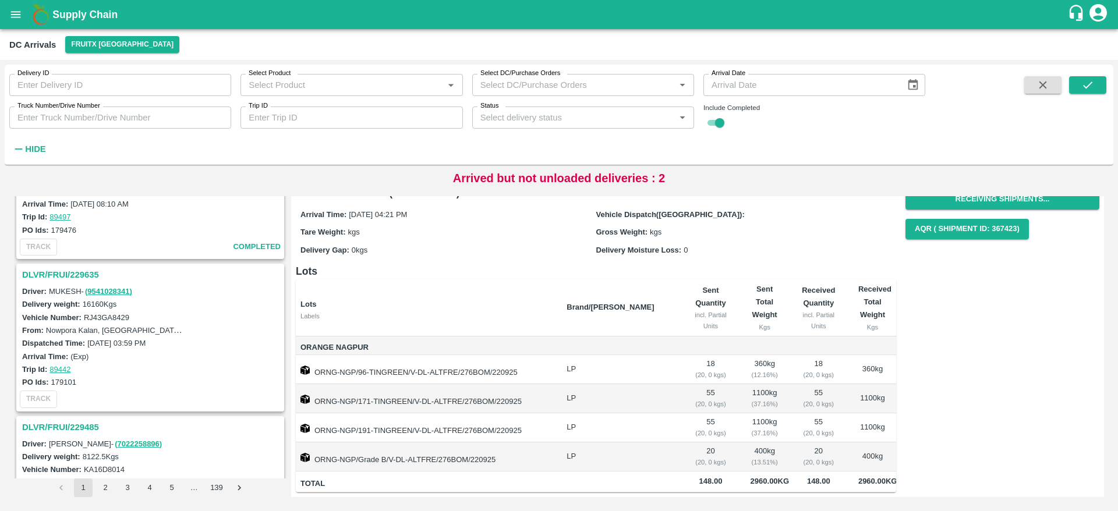
click at [56, 272] on h3 "DLVR/FRUI/229635" at bounding box center [152, 274] width 260 height 15
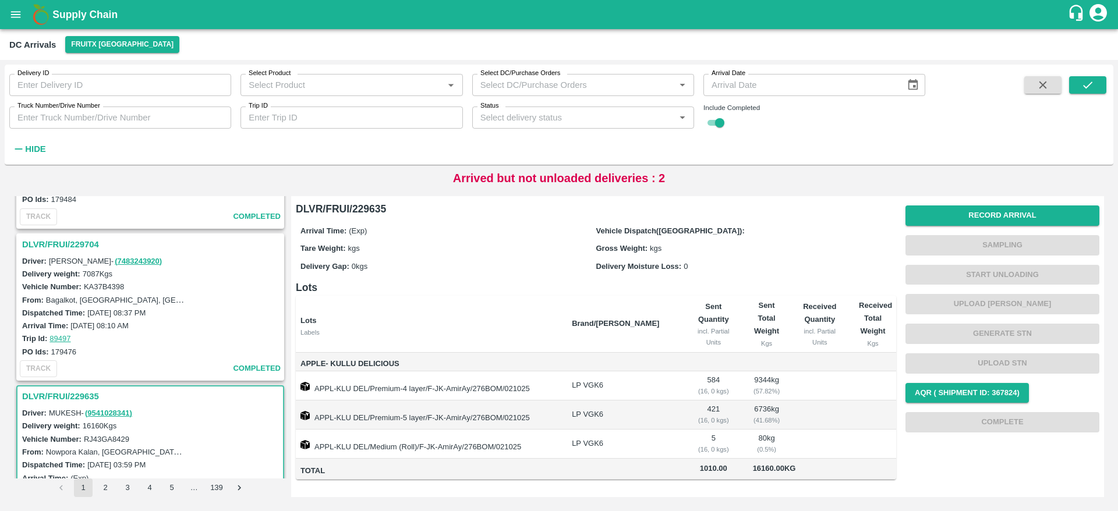
scroll to position [1712, 0]
